Goal: Information Seeking & Learning: Learn about a topic

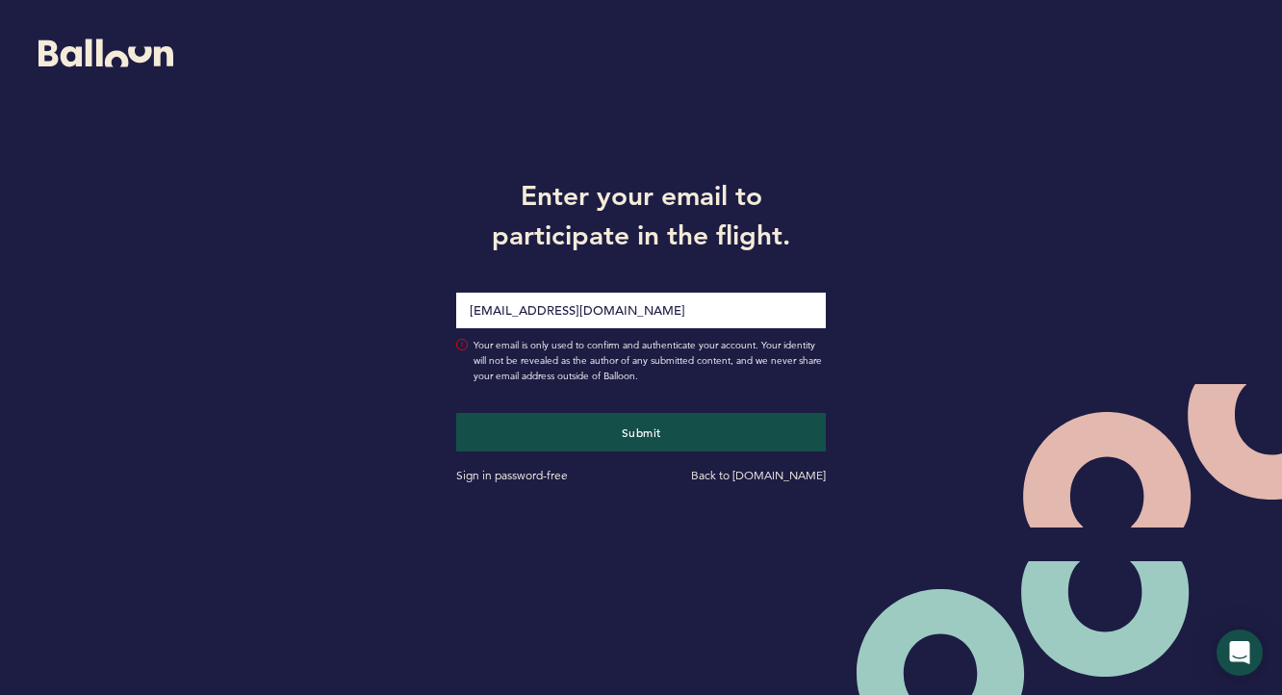
type input "[EMAIL_ADDRESS][DOMAIN_NAME]"
click at [456, 413] on button "Submit" at bounding box center [640, 432] width 369 height 38
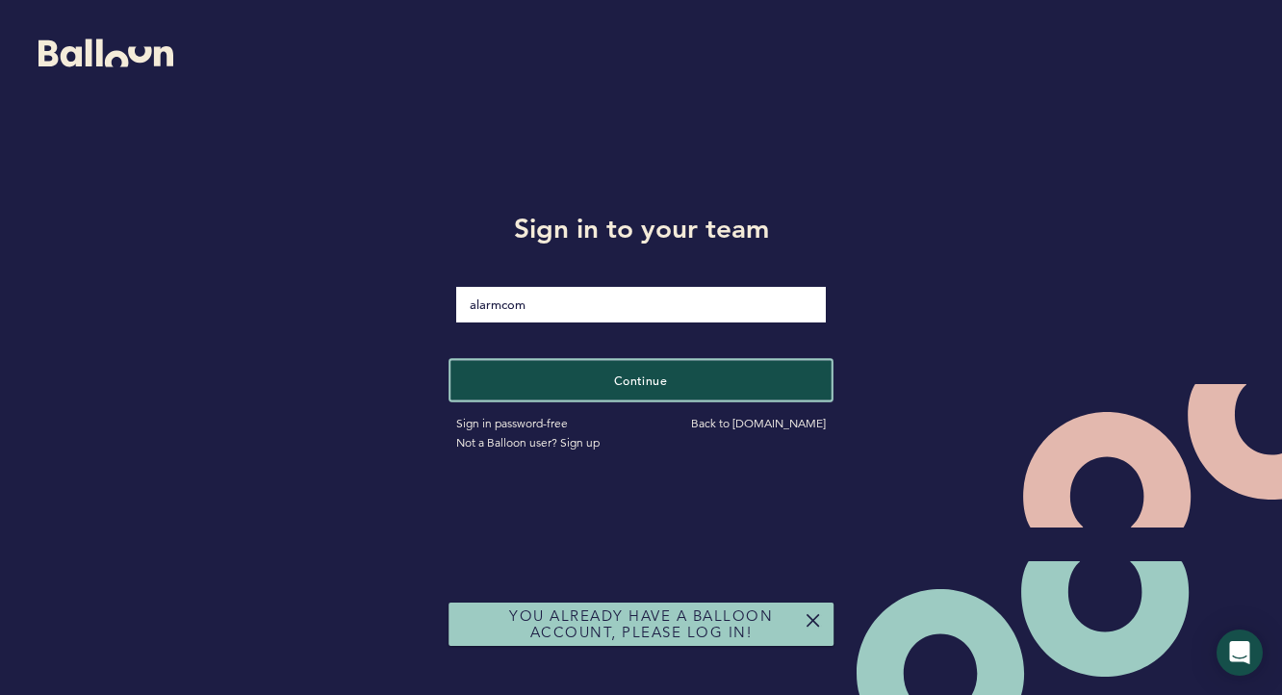
click at [671, 368] on button "Continue" at bounding box center [640, 379] width 381 height 39
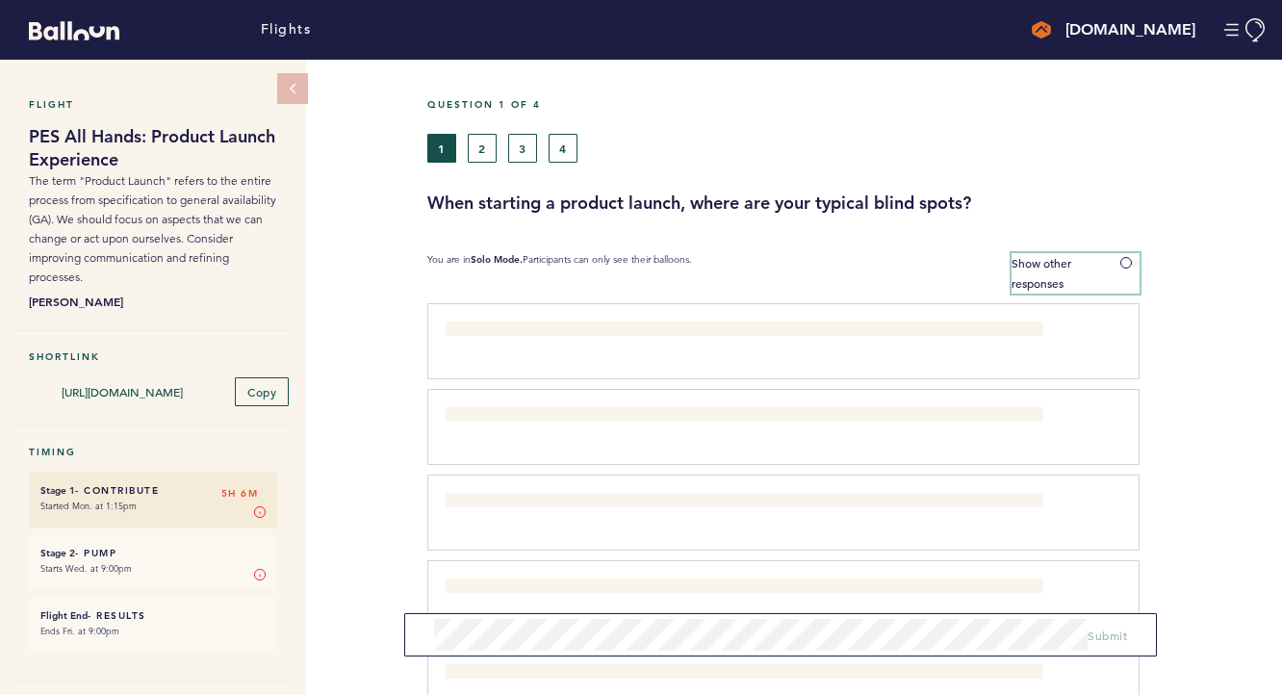
click at [1132, 260] on span at bounding box center [1129, 263] width 19 height 6
click at [0, 0] on input "Show other responses" at bounding box center [0, 0] width 0 height 0
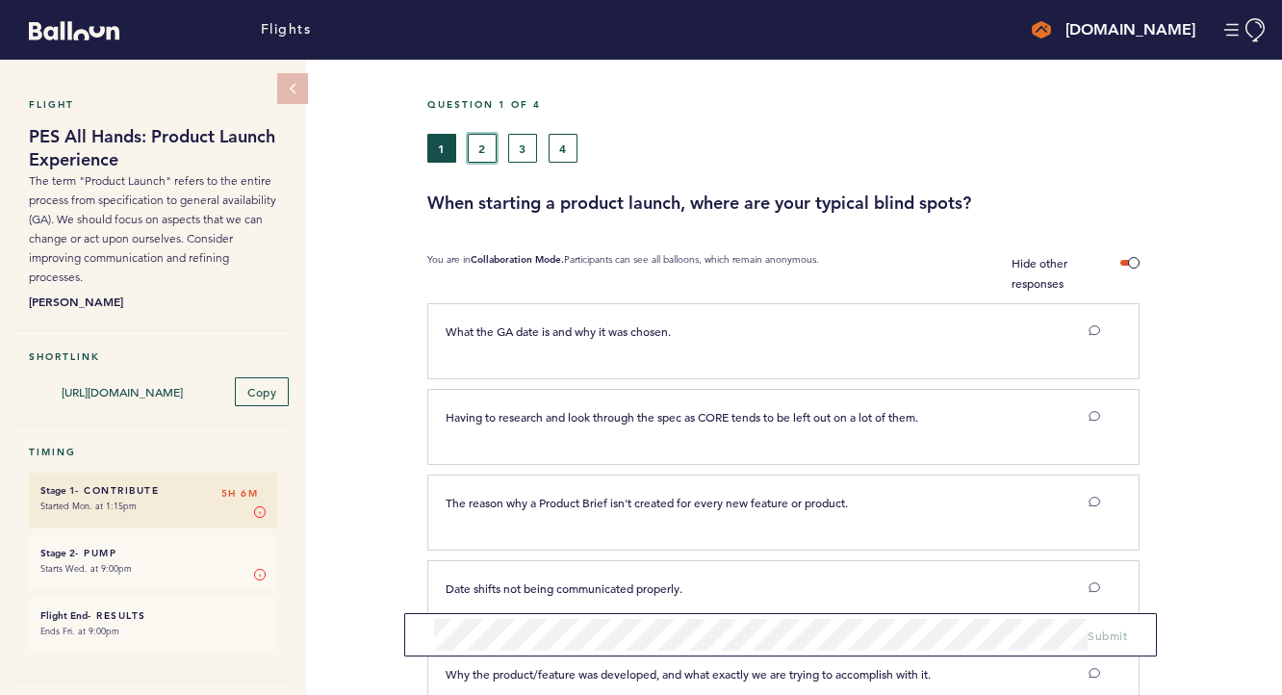
click at [486, 144] on button "2" at bounding box center [482, 148] width 29 height 29
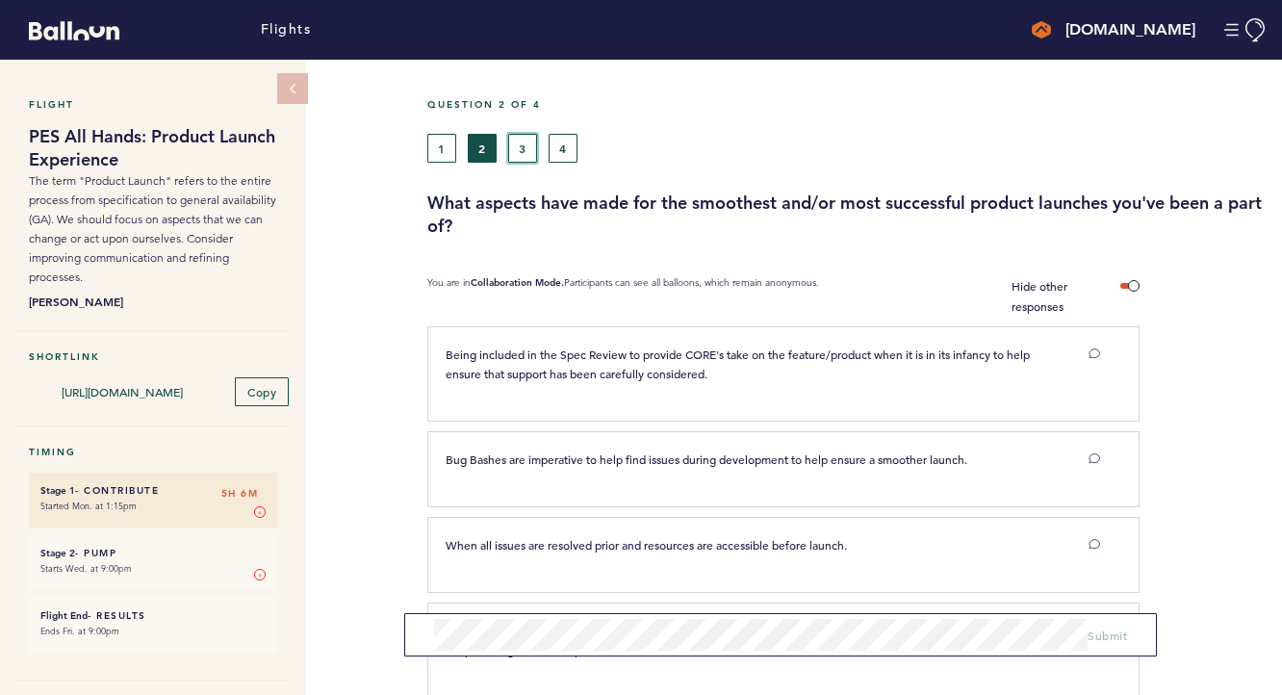
click at [519, 160] on button "3" at bounding box center [522, 148] width 29 height 29
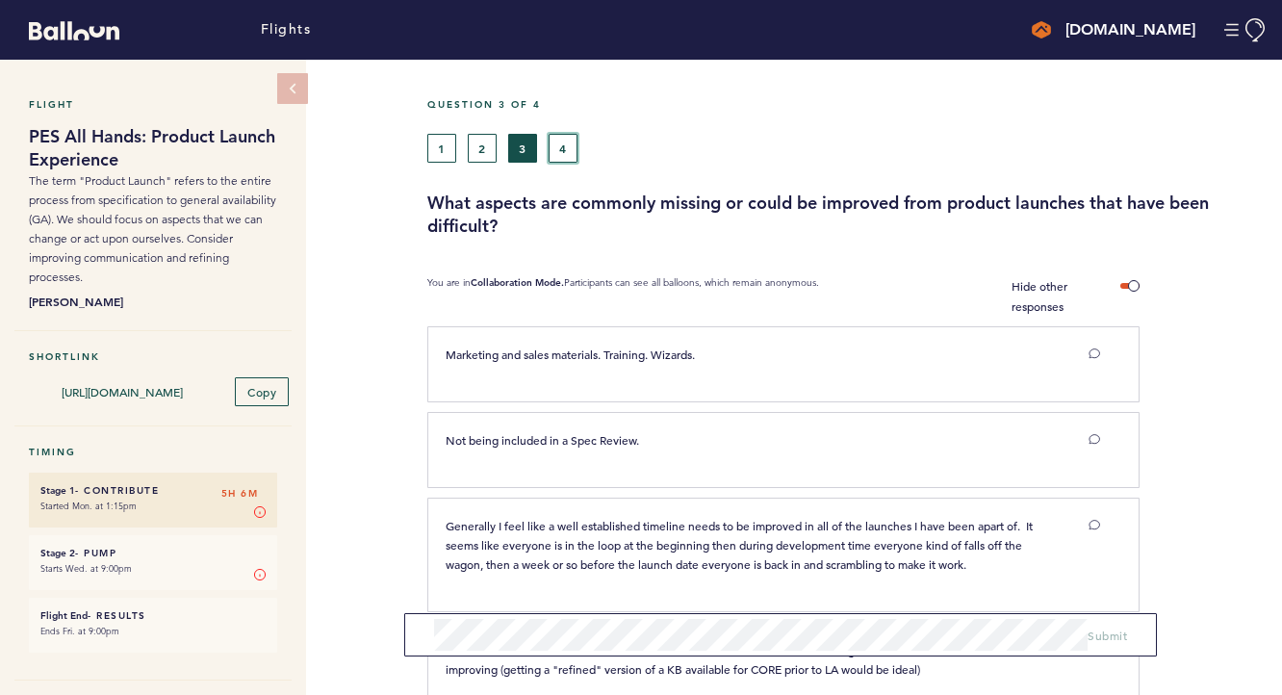
click at [555, 148] on button "4" at bounding box center [562, 148] width 29 height 29
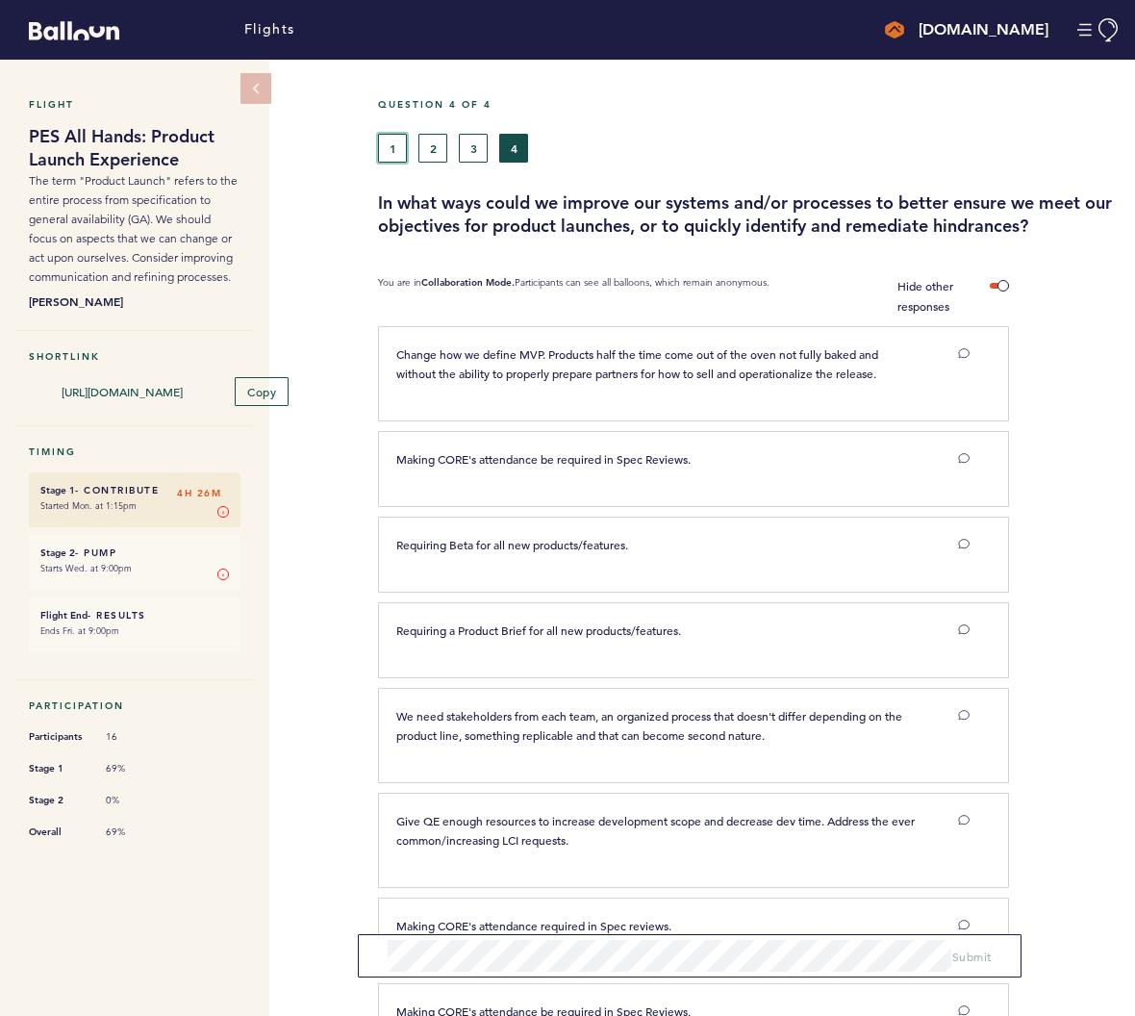
click at [393, 140] on button "1" at bounding box center [392, 148] width 29 height 29
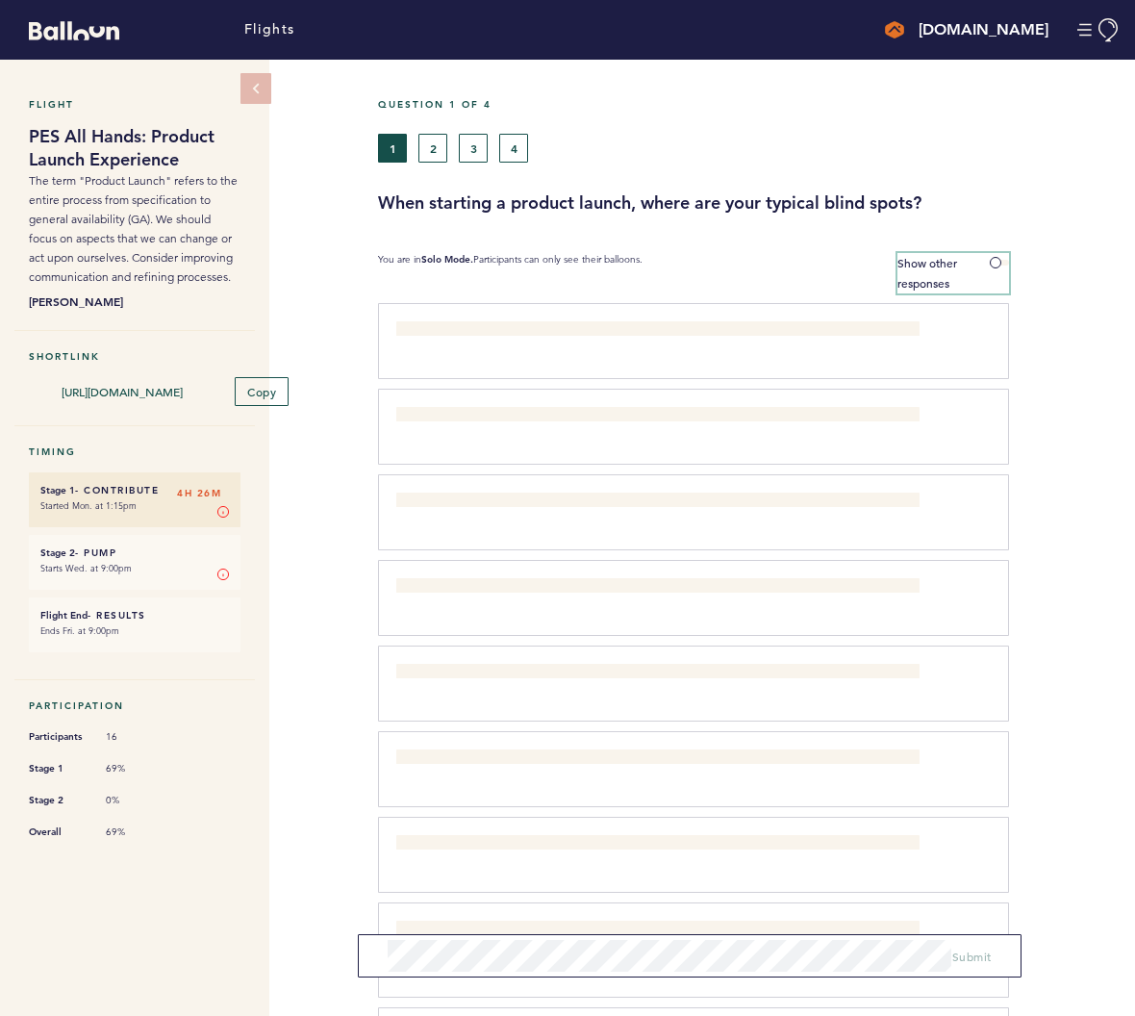
click at [999, 260] on span at bounding box center [999, 263] width 19 height 6
click at [0, 0] on input "Show other responses" at bounding box center [0, 0] width 0 height 0
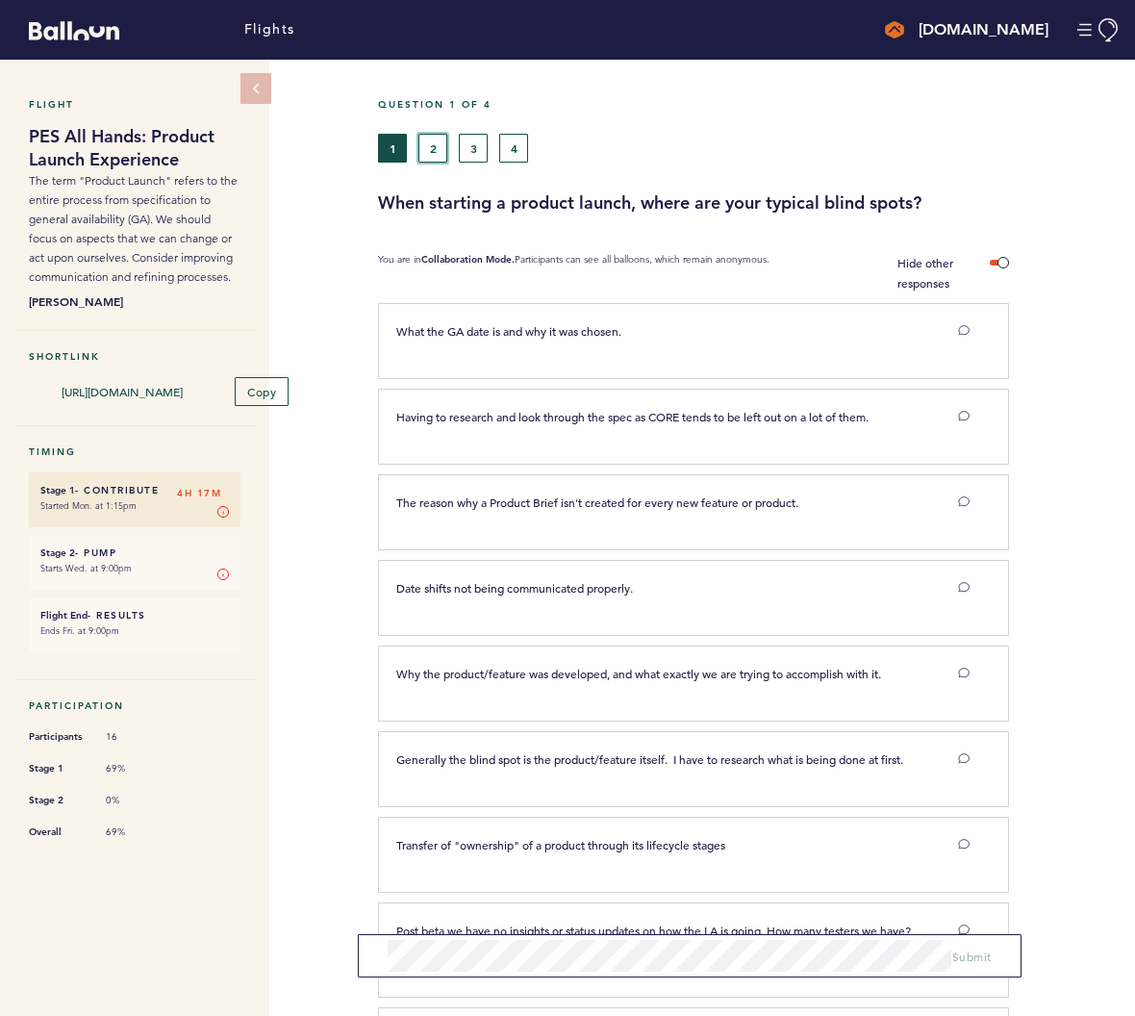
click at [431, 144] on button "2" at bounding box center [433, 148] width 29 height 29
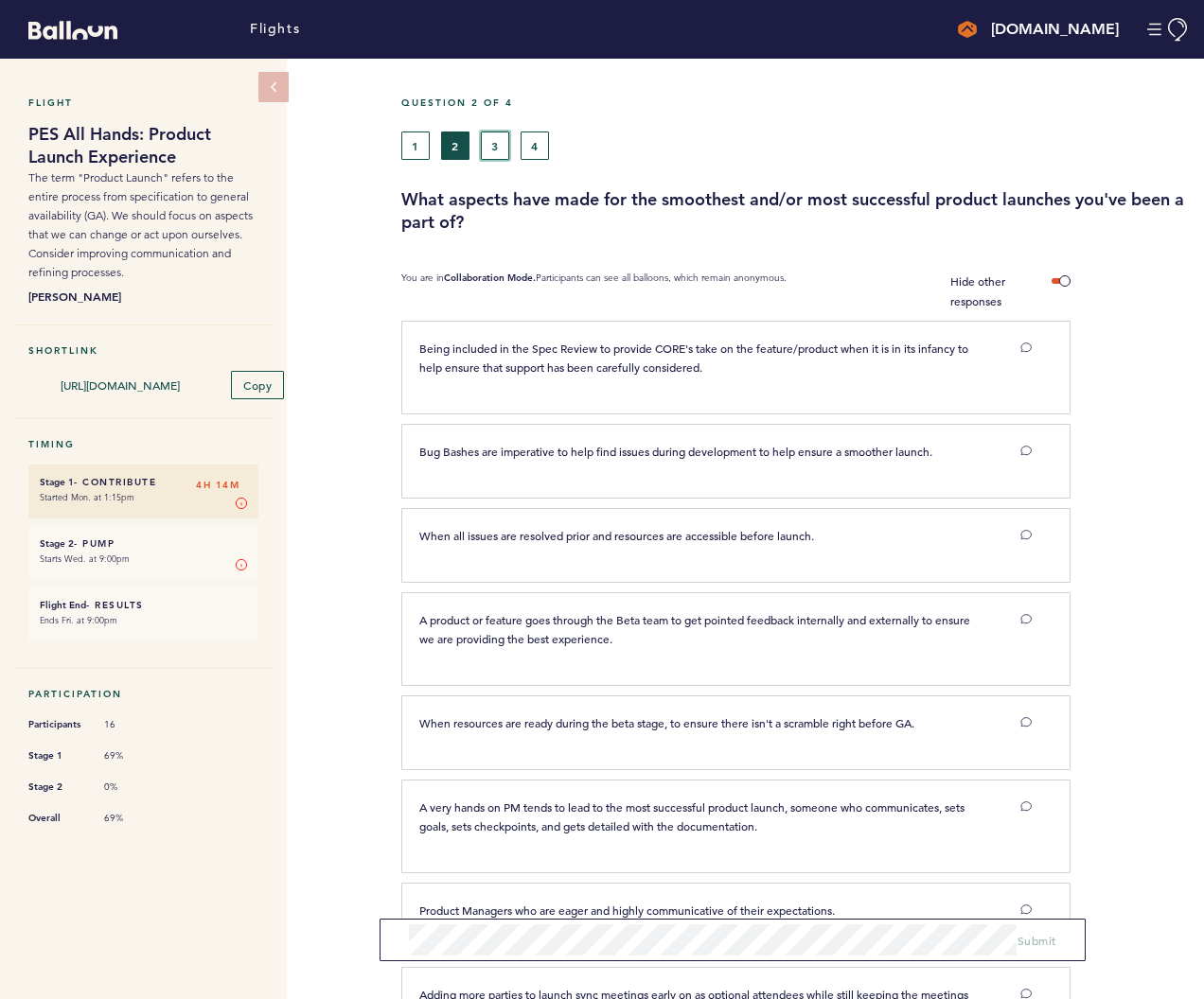
click at [494, 143] on button "3" at bounding box center [495, 146] width 29 height 29
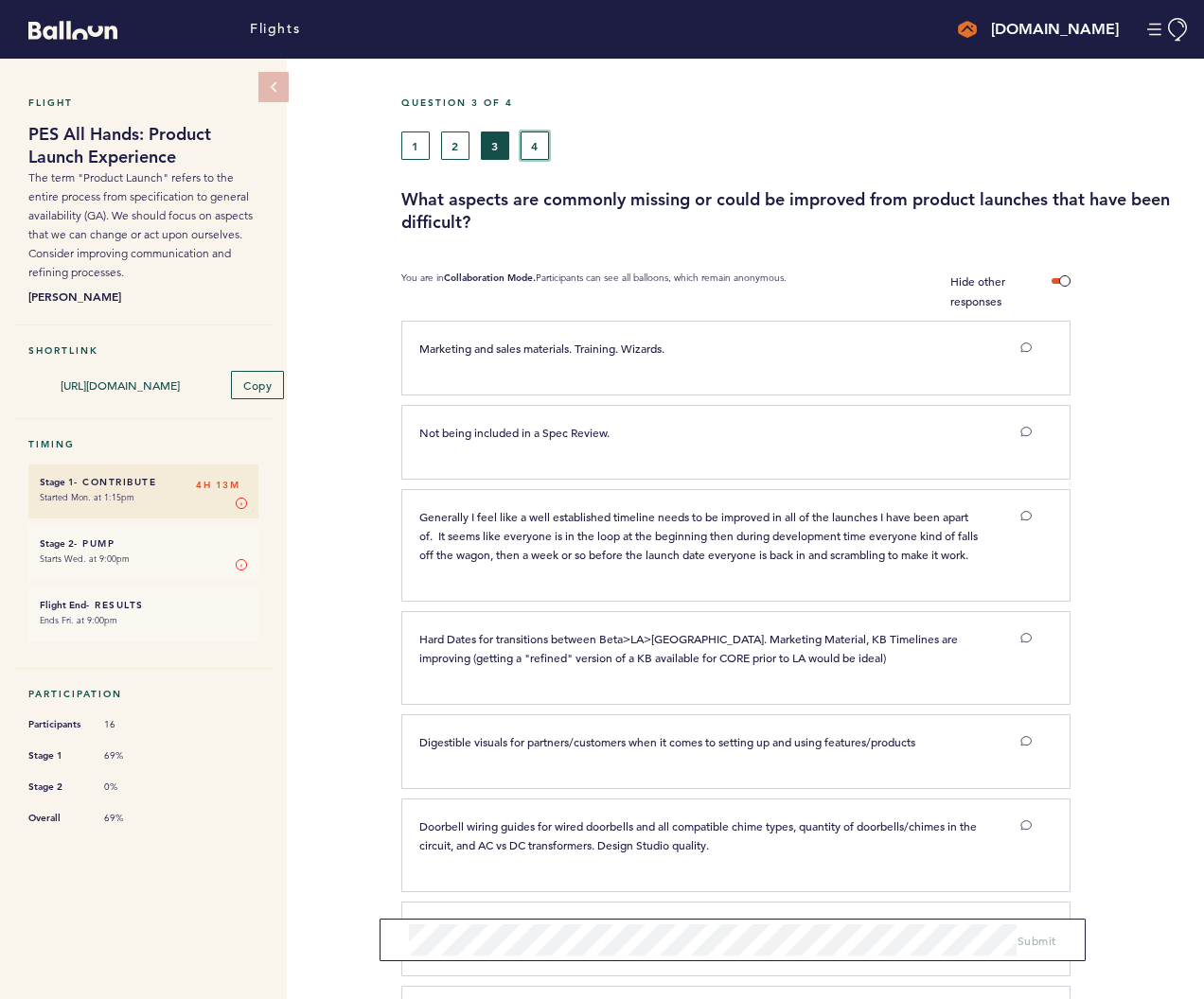
click at [542, 144] on button "4" at bounding box center [534, 146] width 29 height 29
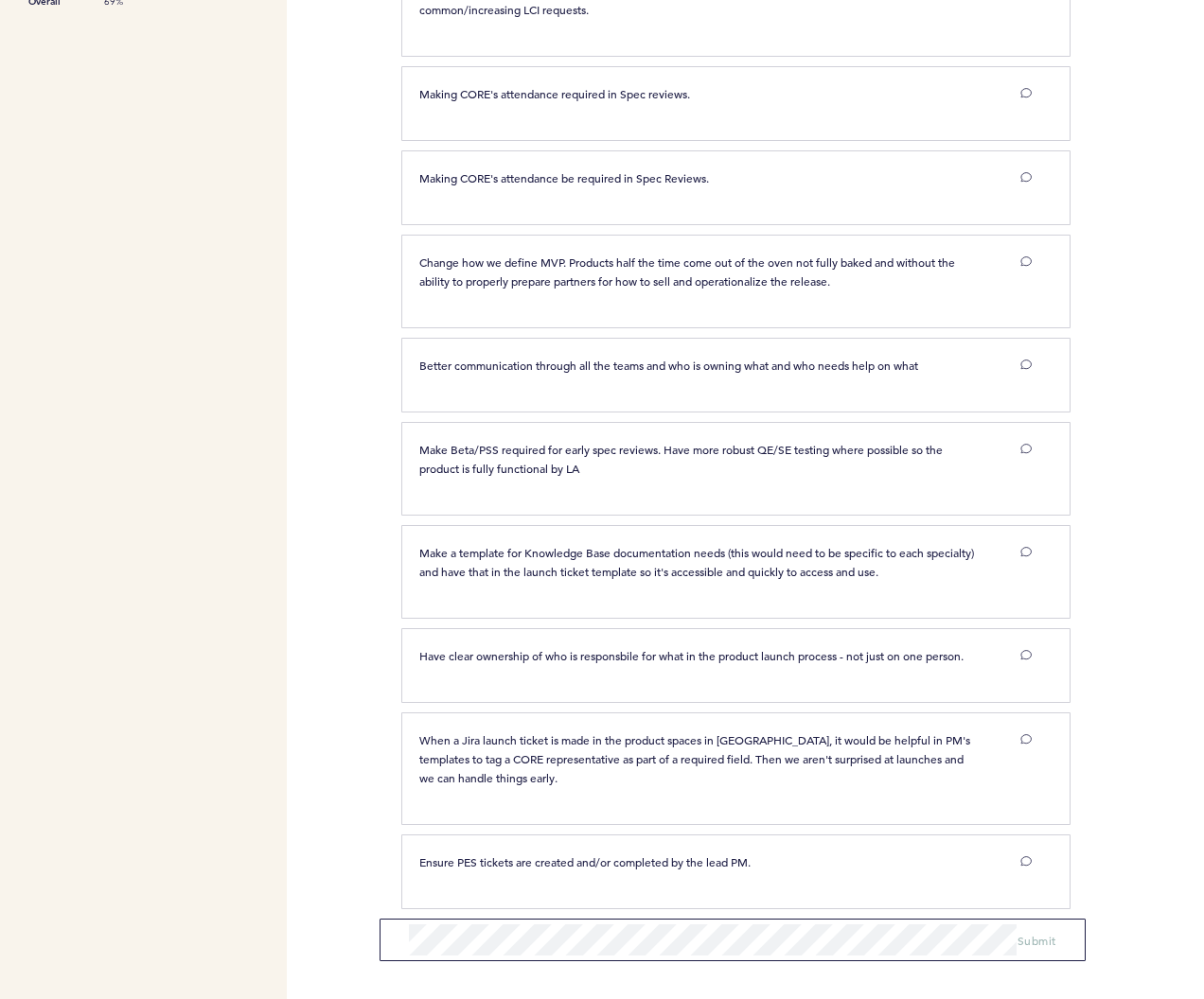
scroll to position [828, 0]
